Goal: Check status: Check status

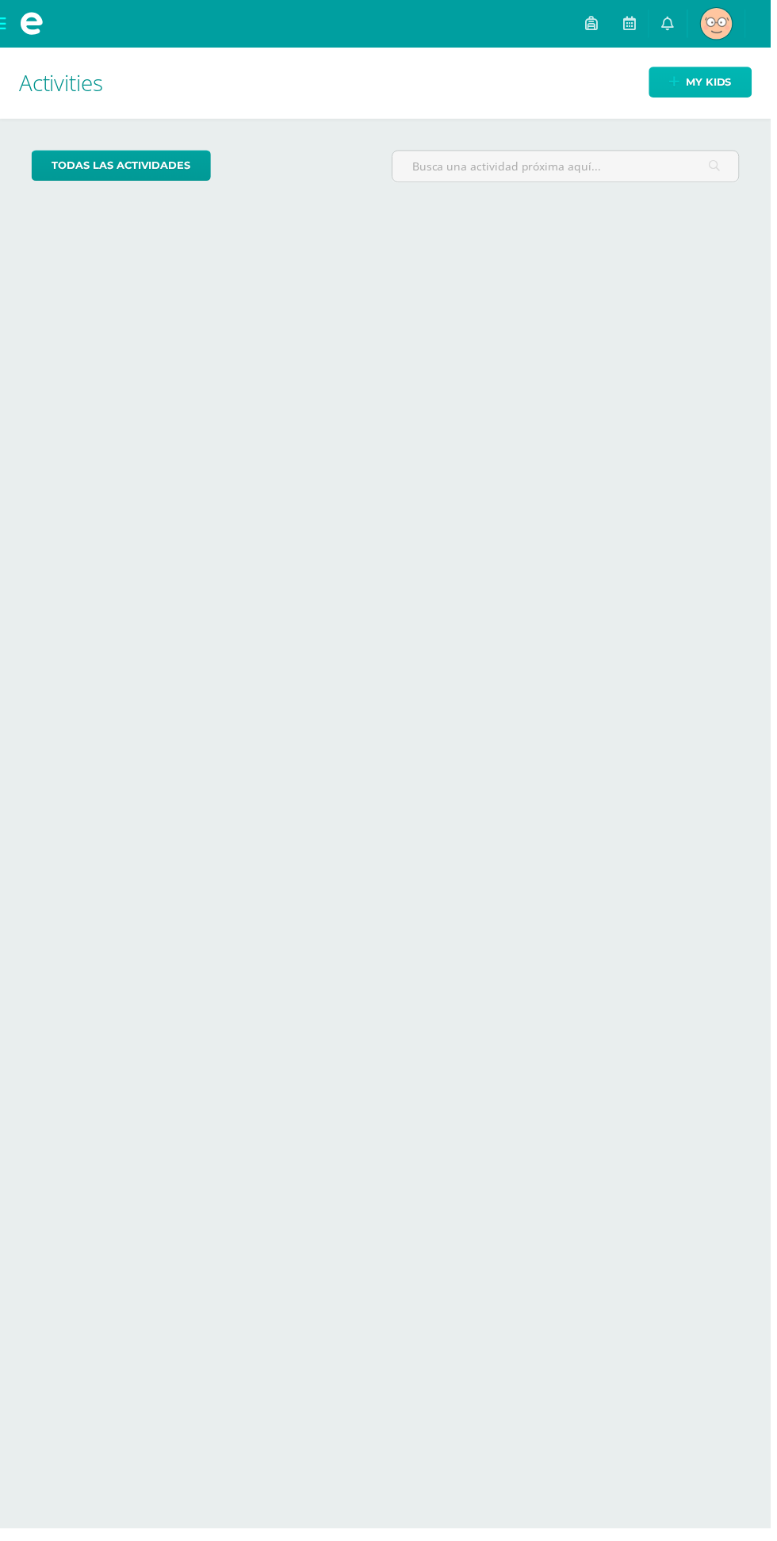
click at [722, 79] on span "My kids" at bounding box center [714, 82] width 46 height 29
click at [714, 23] on span "Patricia Josephine Mi Perfil" at bounding box center [695, 24] width 38 height 32
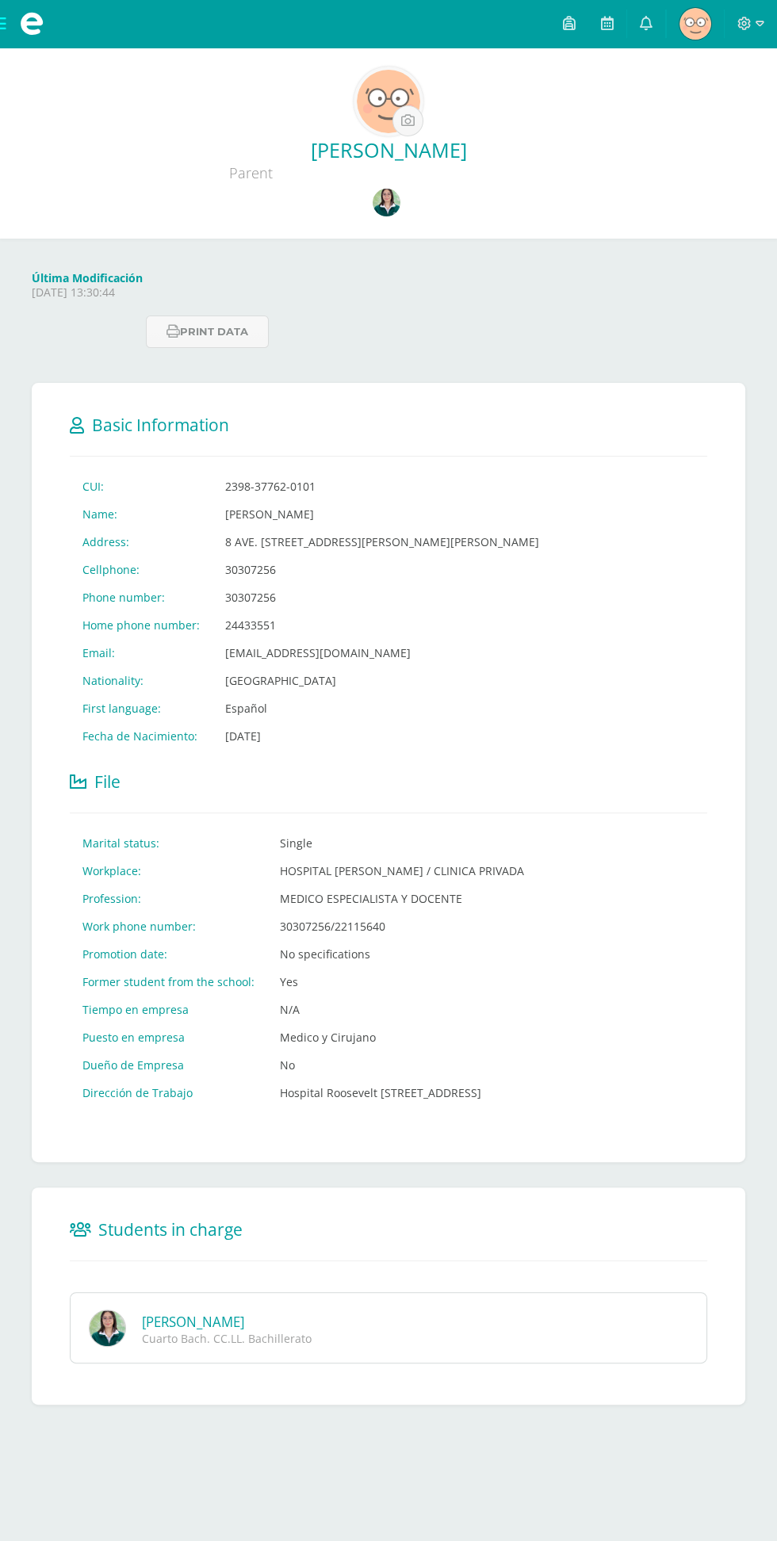
click at [393, 206] on img at bounding box center [387, 203] width 28 height 28
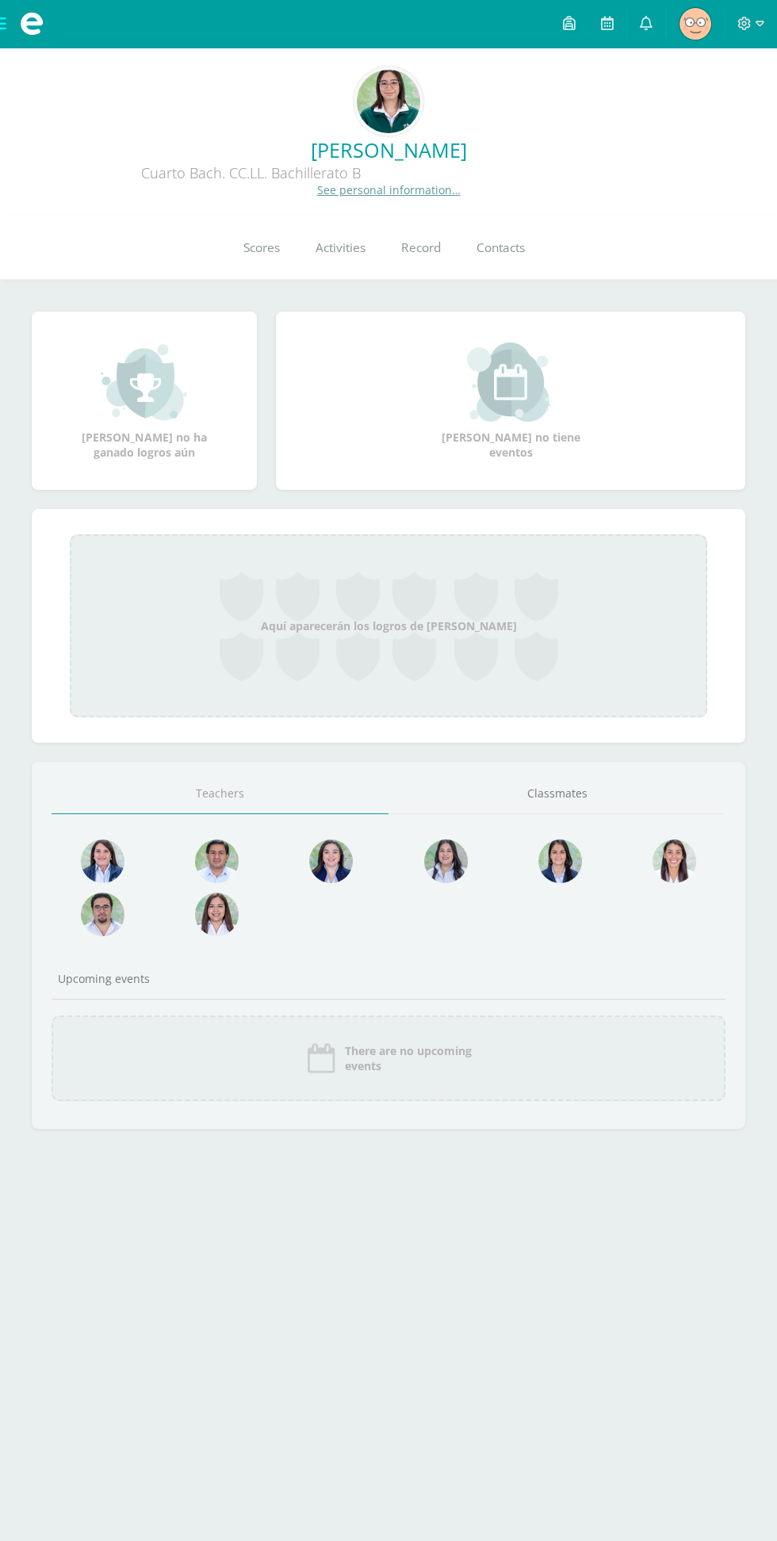
click at [345, 278] on link "Activities" at bounding box center [340, 247] width 86 height 63
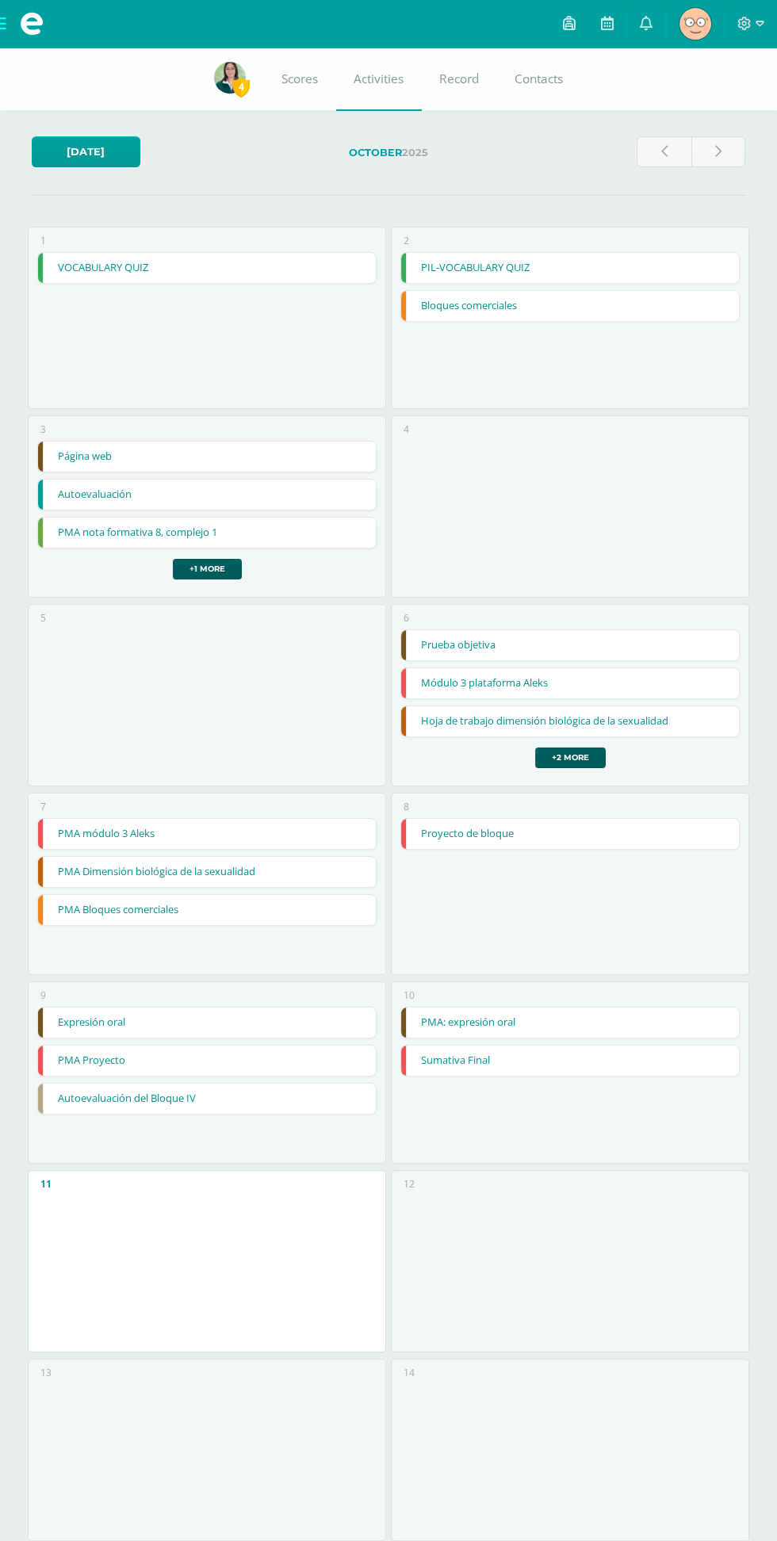
click at [295, 79] on span "Scores" at bounding box center [299, 79] width 36 height 17
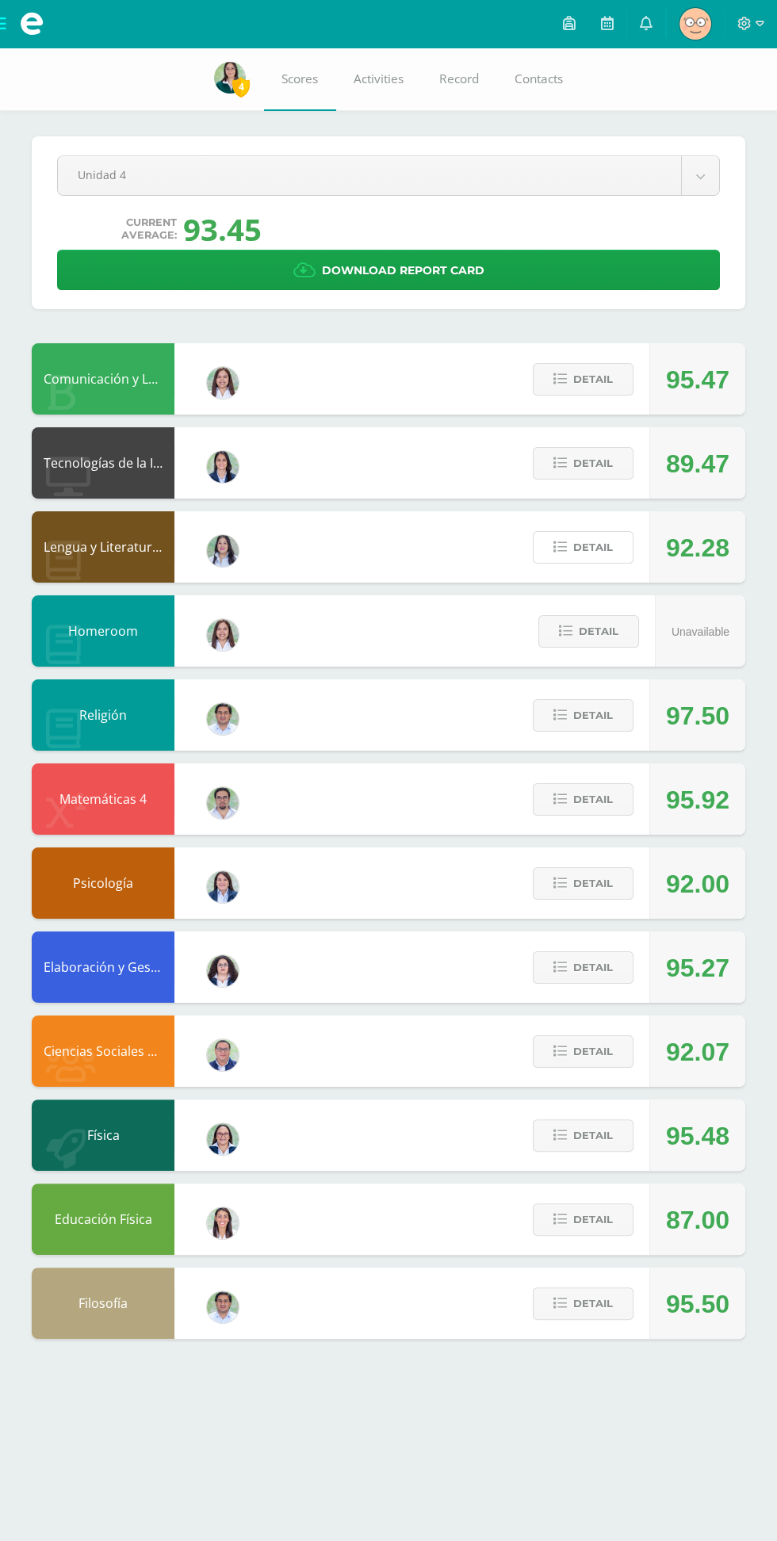
click at [615, 542] on button "Detail" at bounding box center [583, 547] width 101 height 33
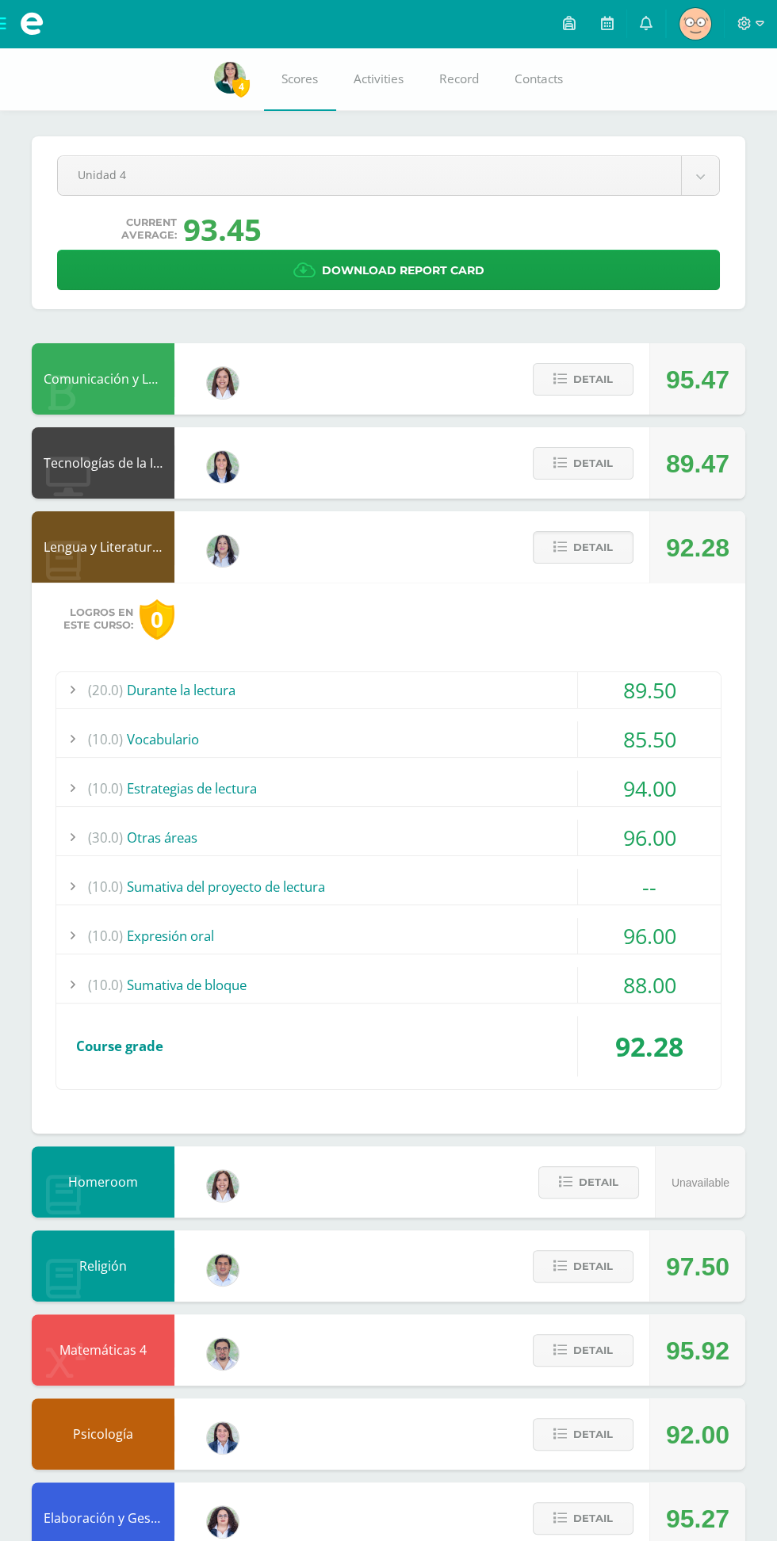
click at [626, 880] on div "--" at bounding box center [649, 887] width 143 height 36
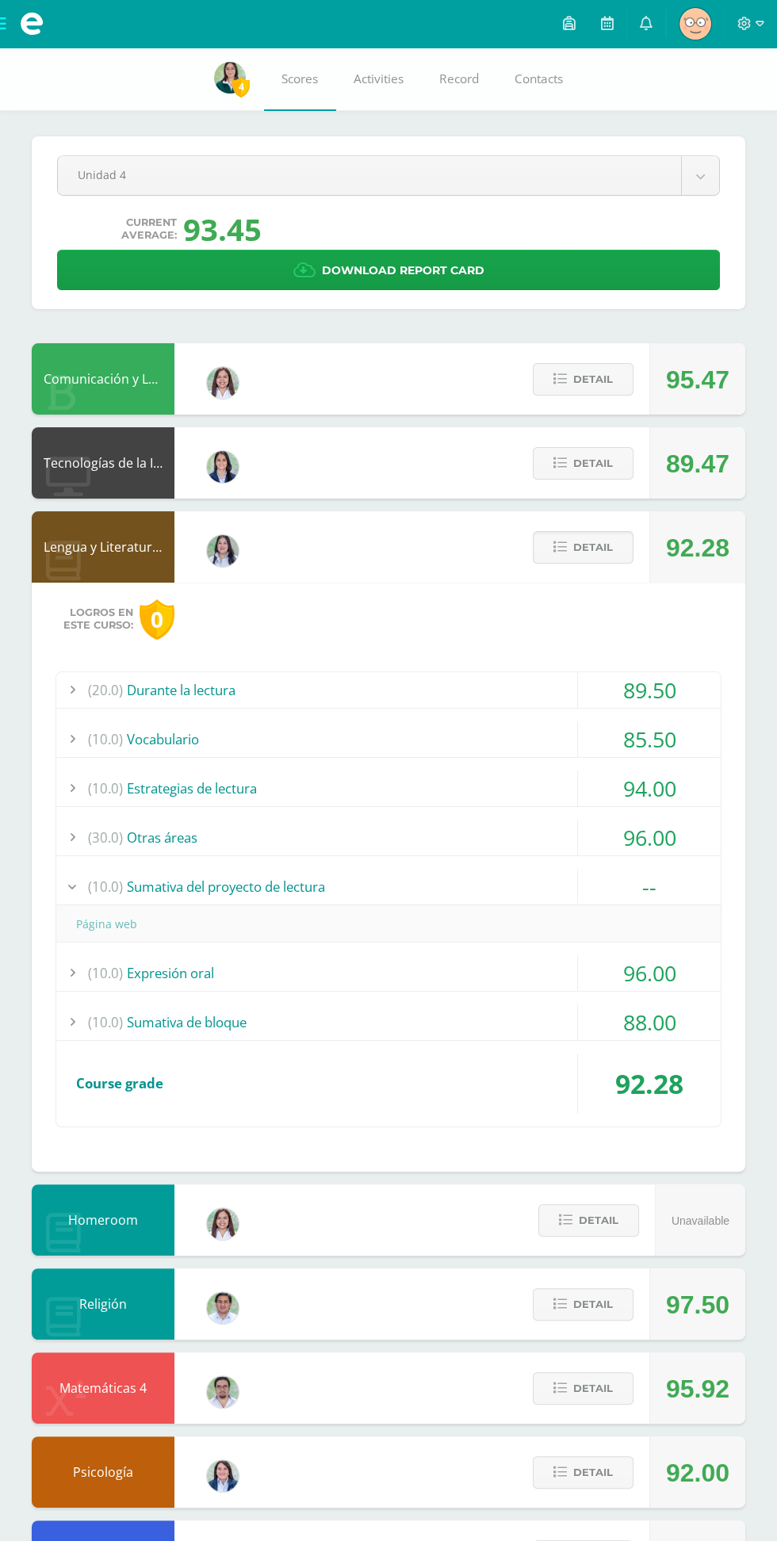
click at [637, 883] on div "--" at bounding box center [649, 887] width 143 height 36
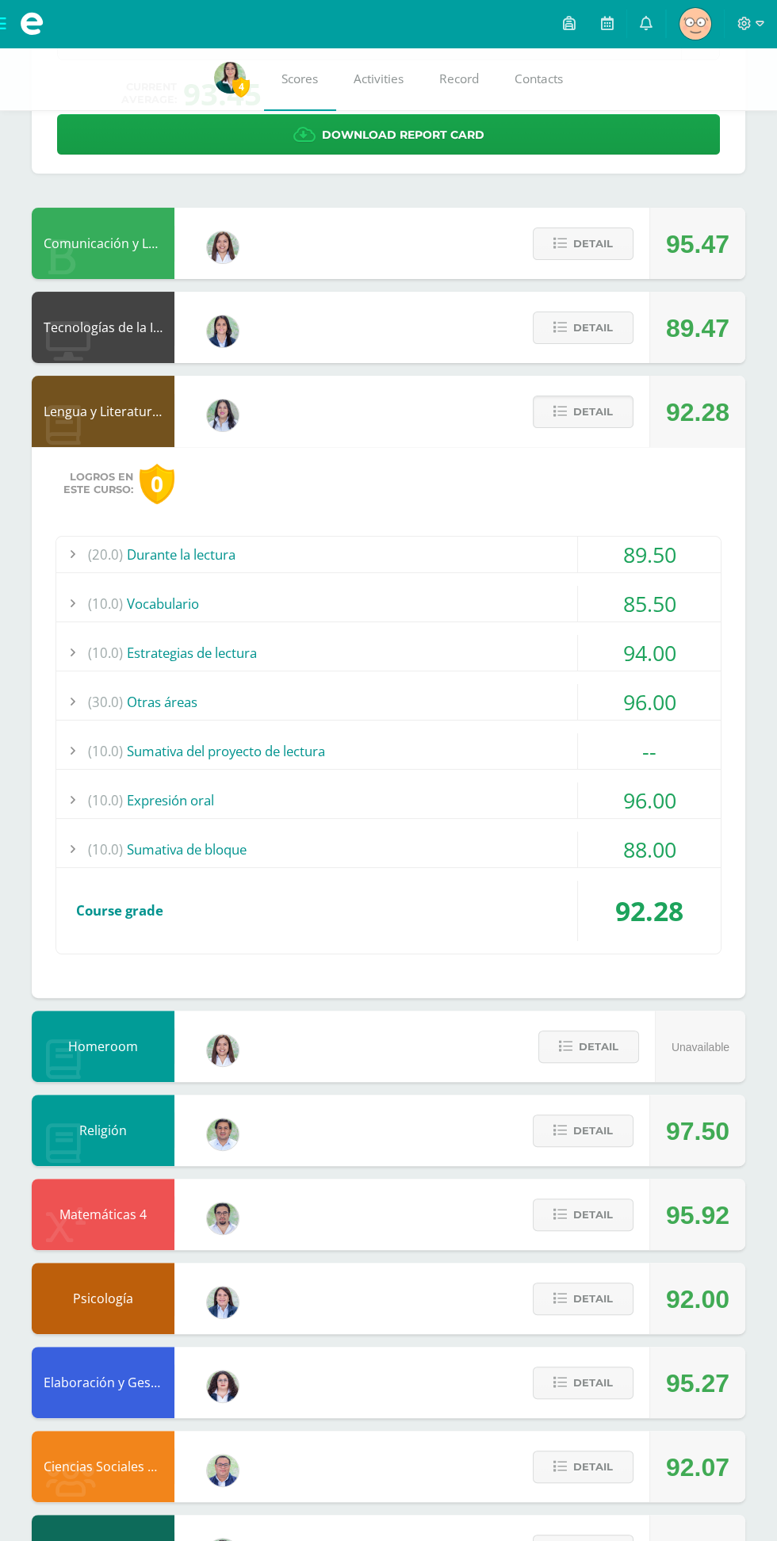
scroll to position [133, 0]
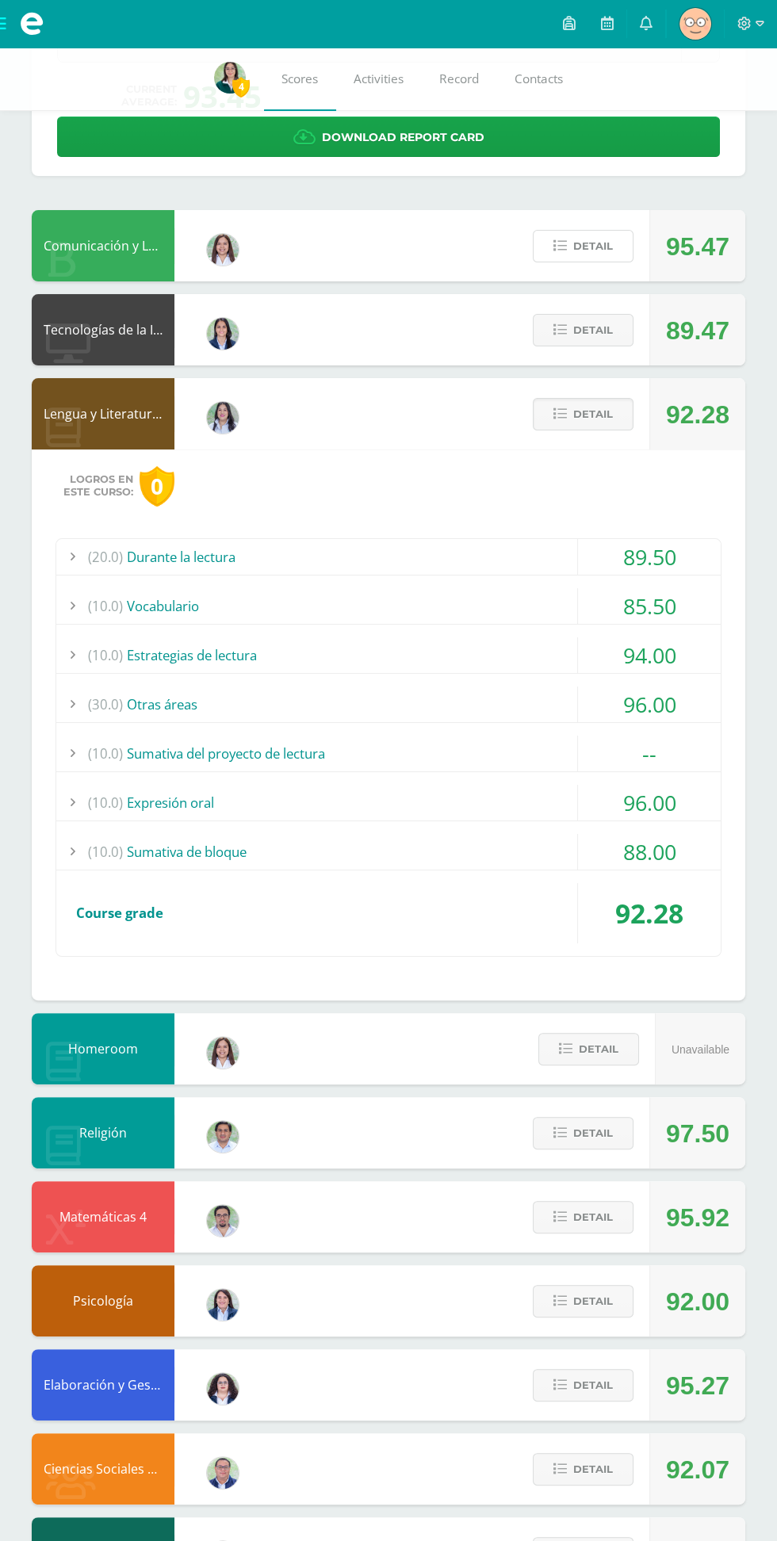
click at [616, 243] on button "Detail" at bounding box center [583, 246] width 101 height 33
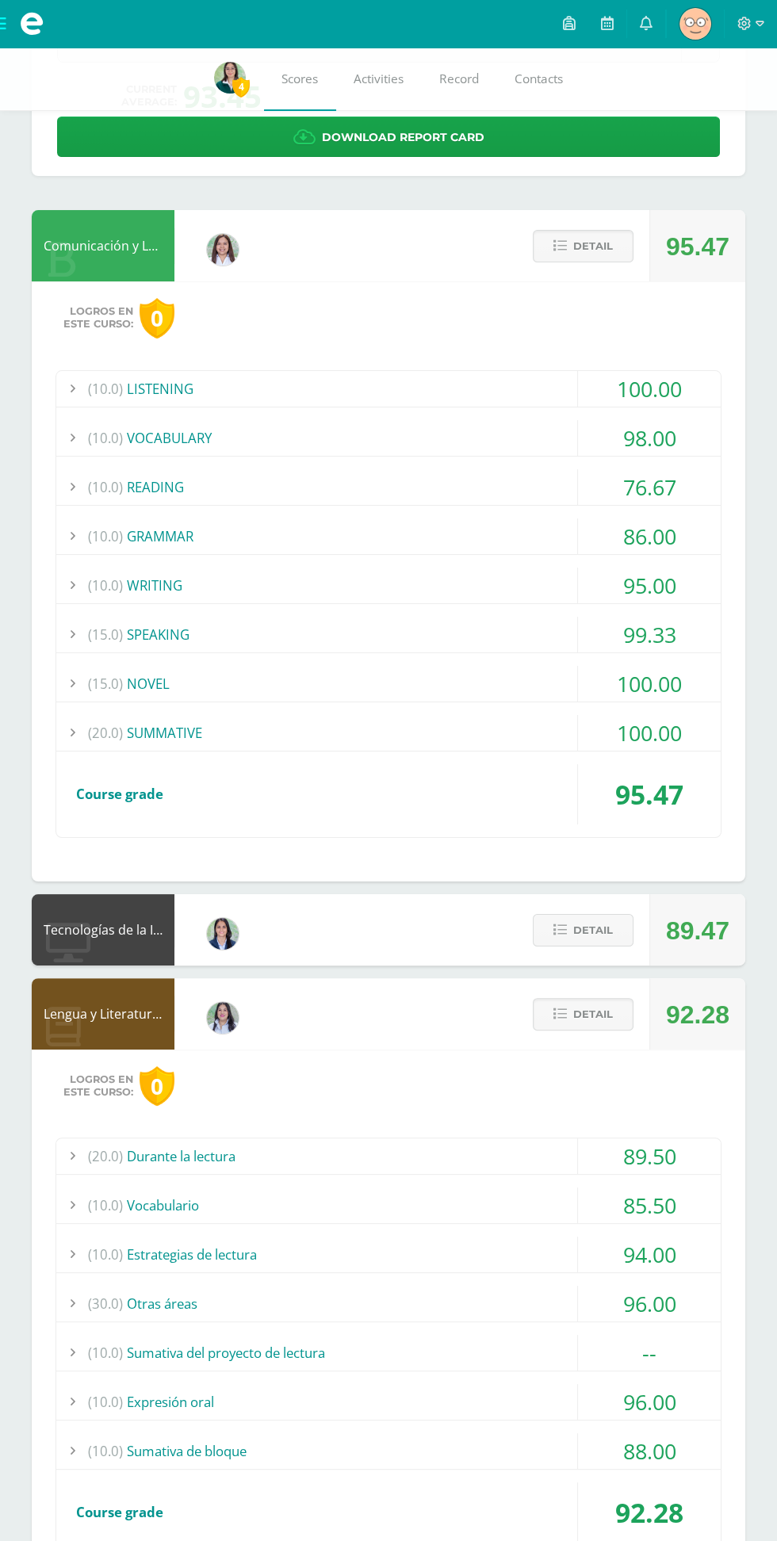
click at [686, 717] on div "100.00" at bounding box center [649, 733] width 143 height 36
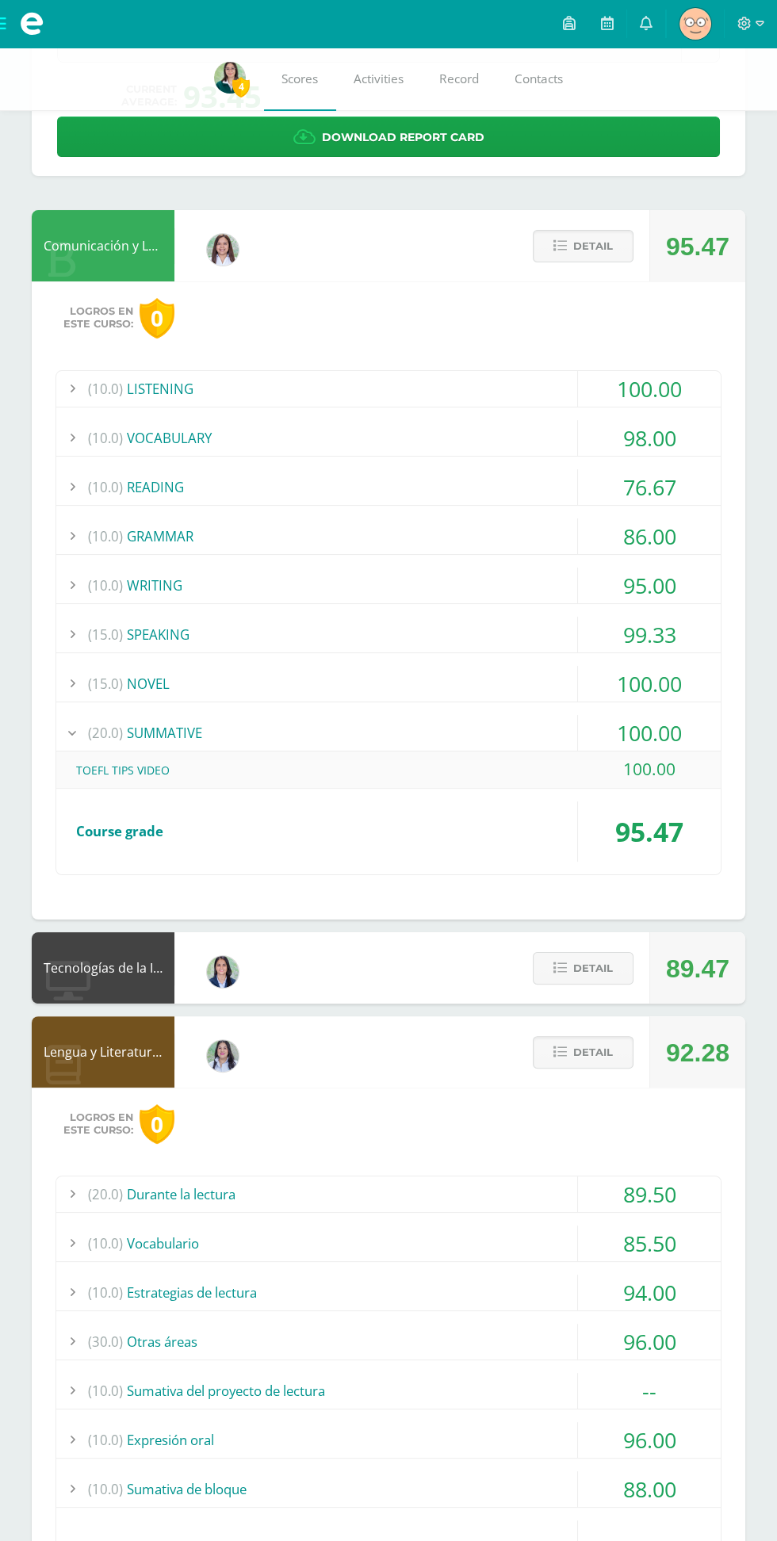
click at [667, 722] on div "100.00" at bounding box center [649, 733] width 143 height 36
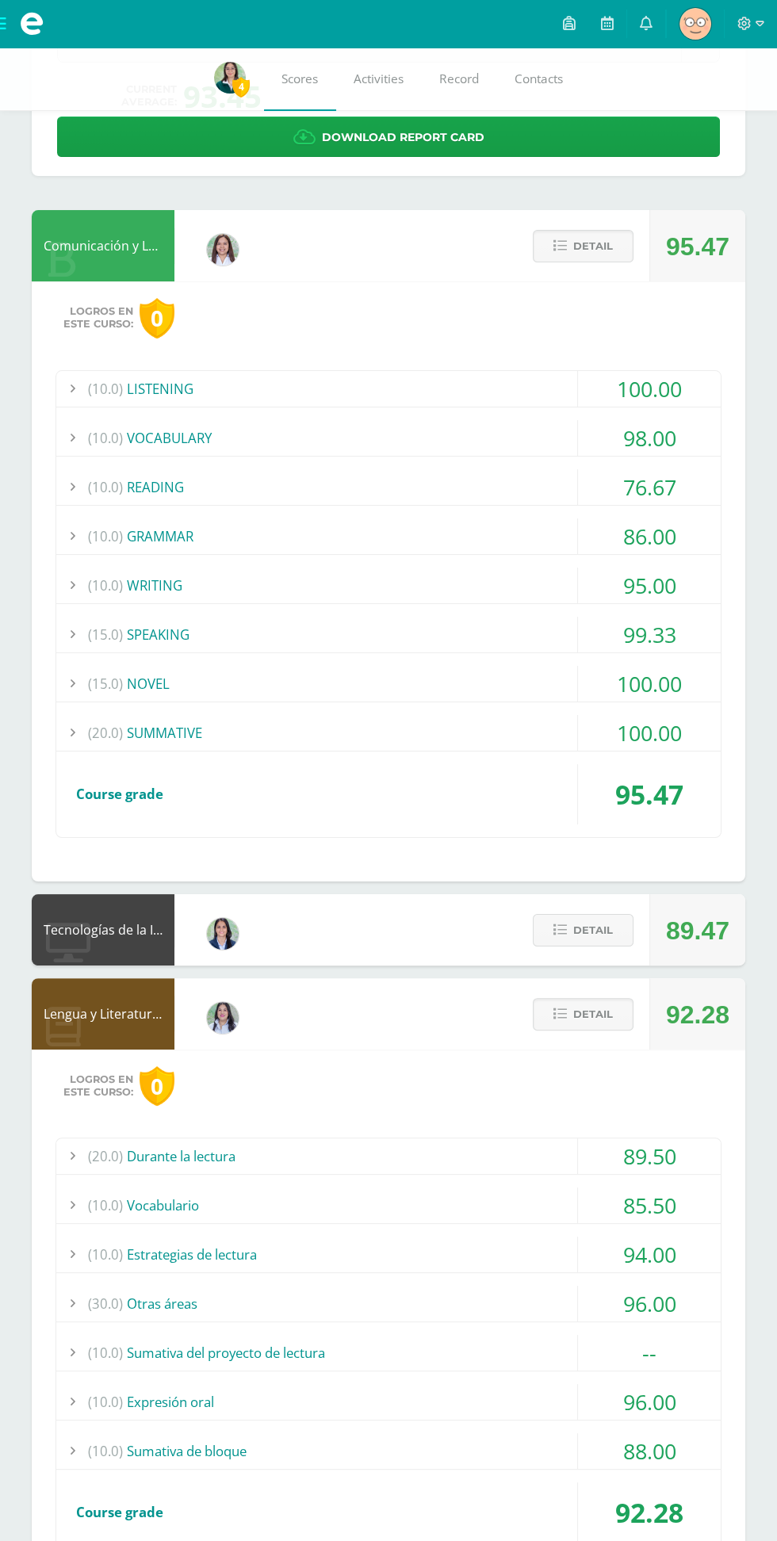
click at [616, 238] on button "Detail" at bounding box center [583, 246] width 101 height 33
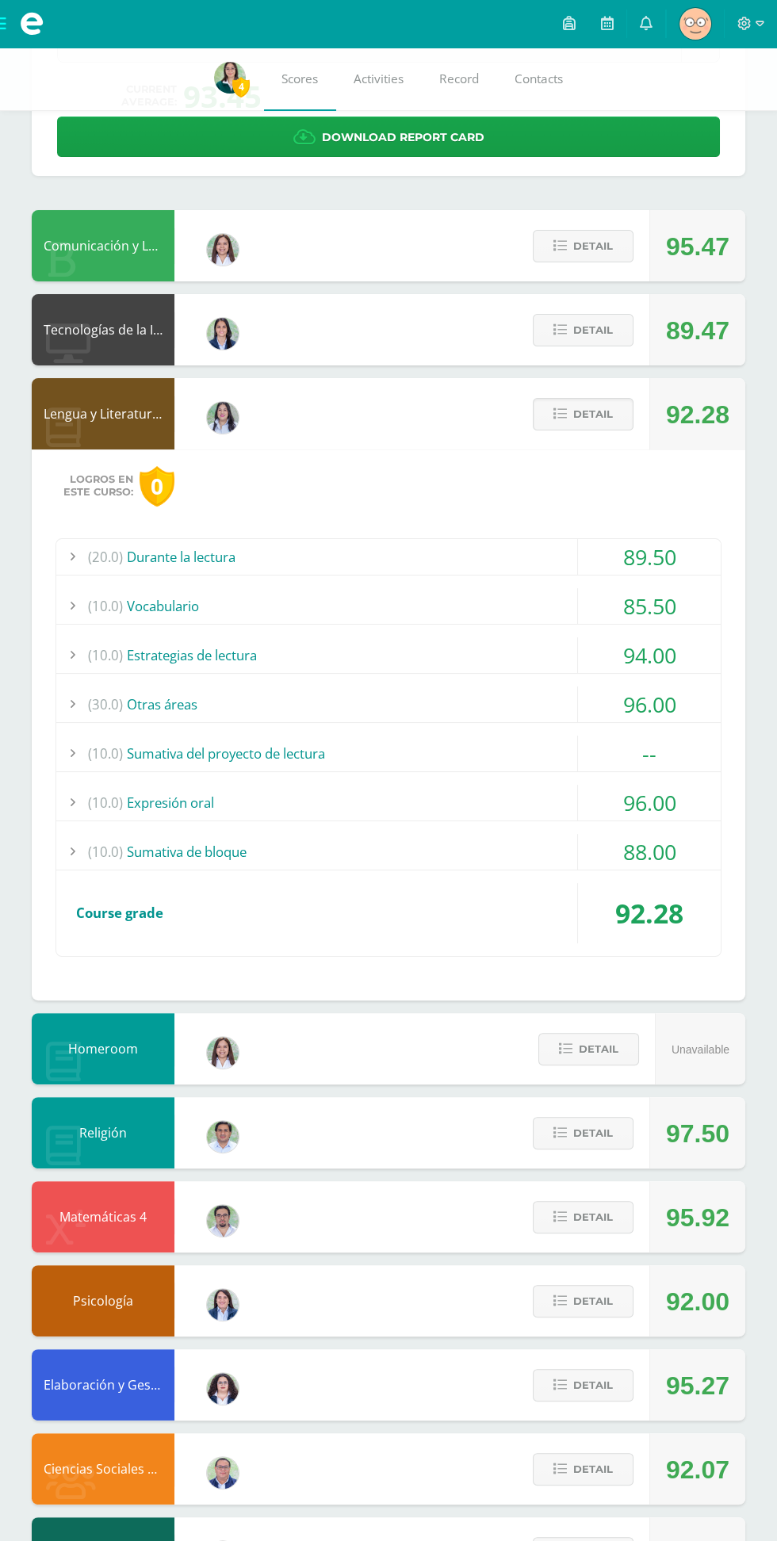
click at [690, 739] on div "--" at bounding box center [649, 754] width 143 height 36
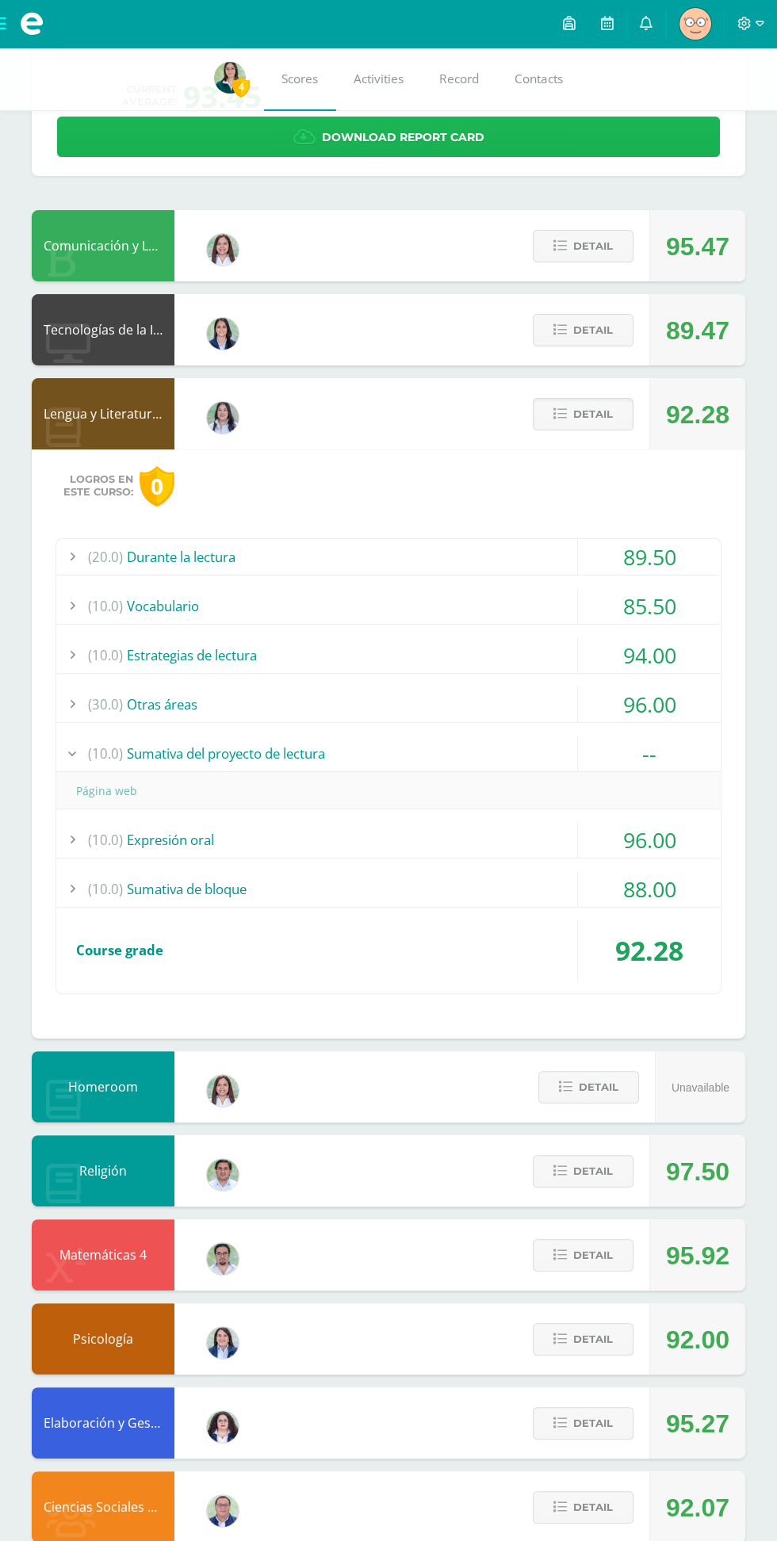
click at [507, 140] on link "Download report card" at bounding box center [388, 137] width 663 height 40
